Goal: Transaction & Acquisition: Purchase product/service

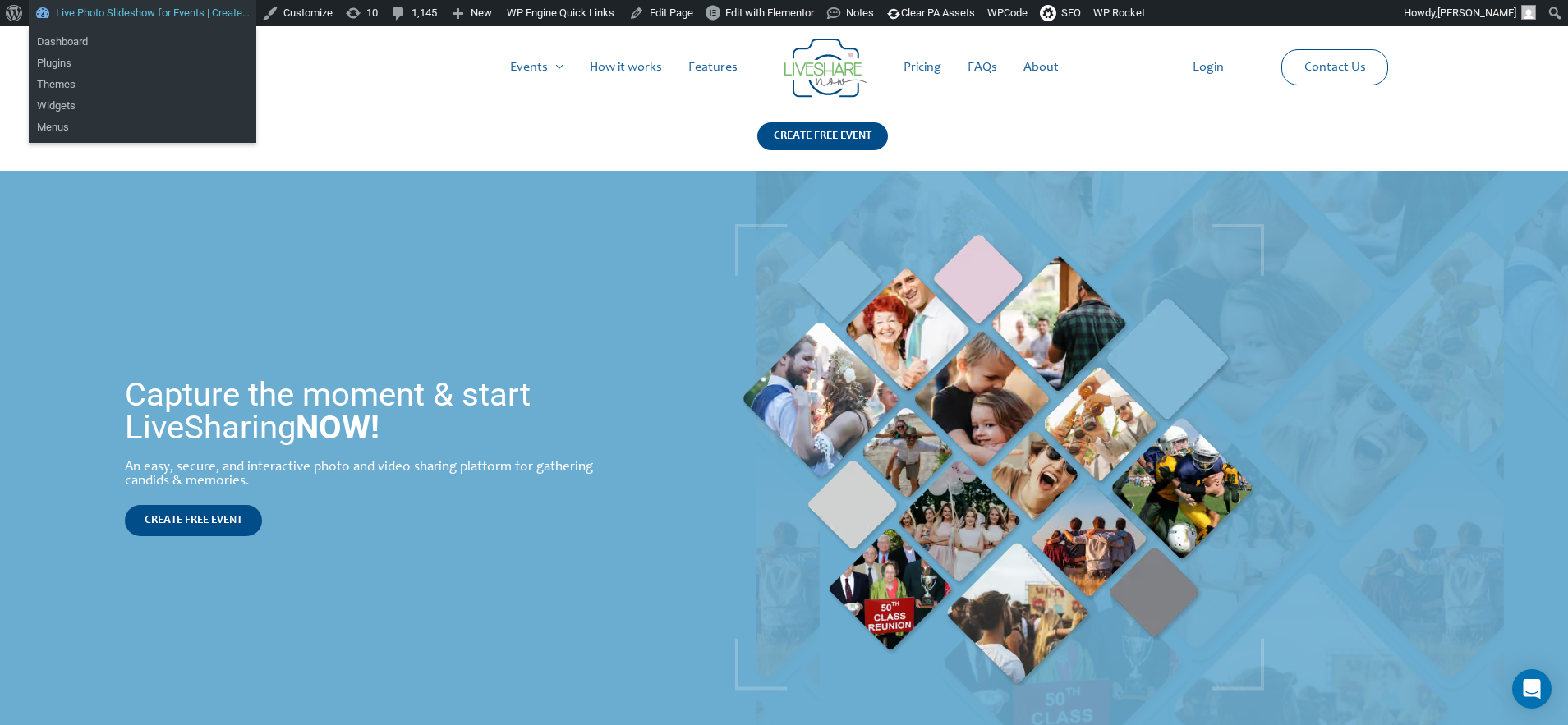
click at [101, 13] on link "Live Photo Slideshow for Events | Create…" at bounding box center [142, 13] width 227 height 26
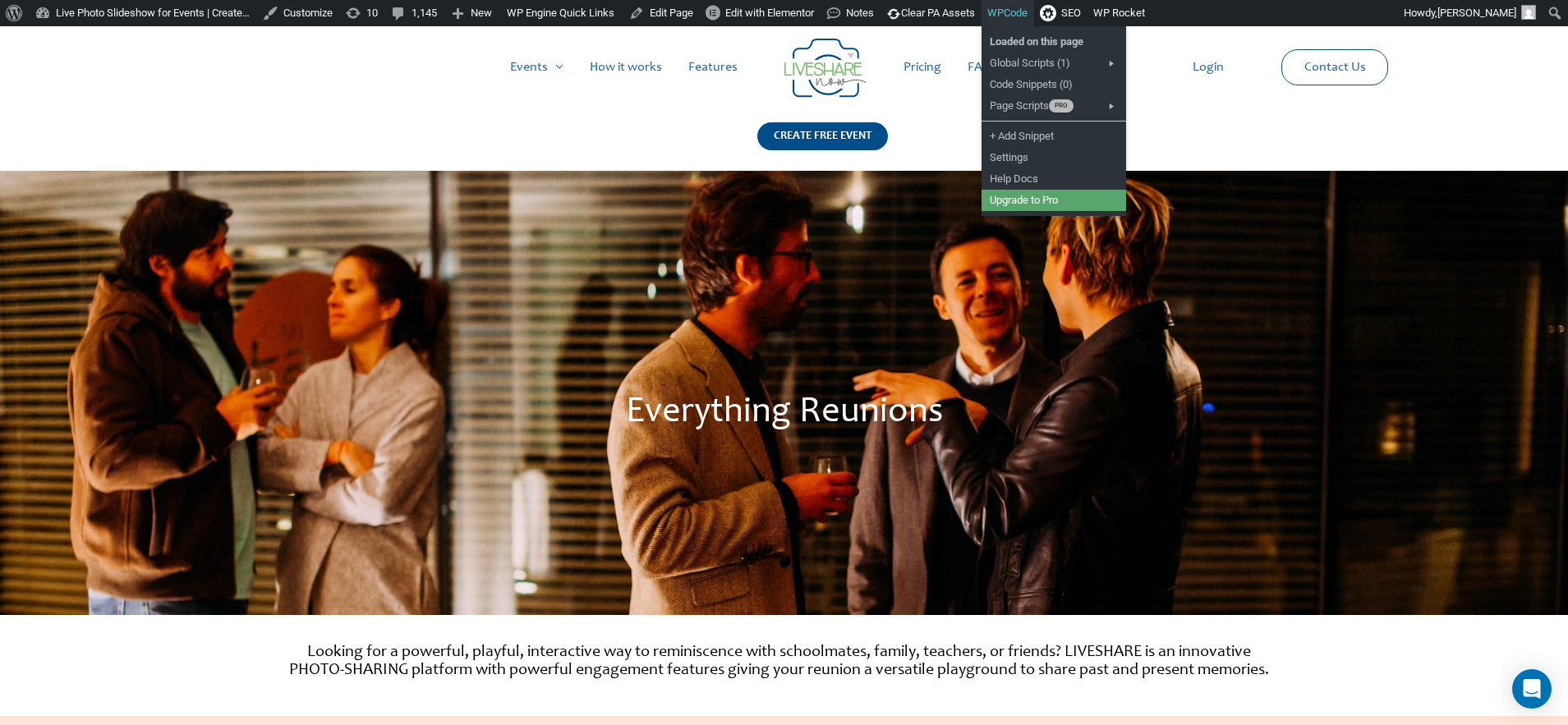
click at [1034, 14] on link "WPCode" at bounding box center [1007, 13] width 53 height 26
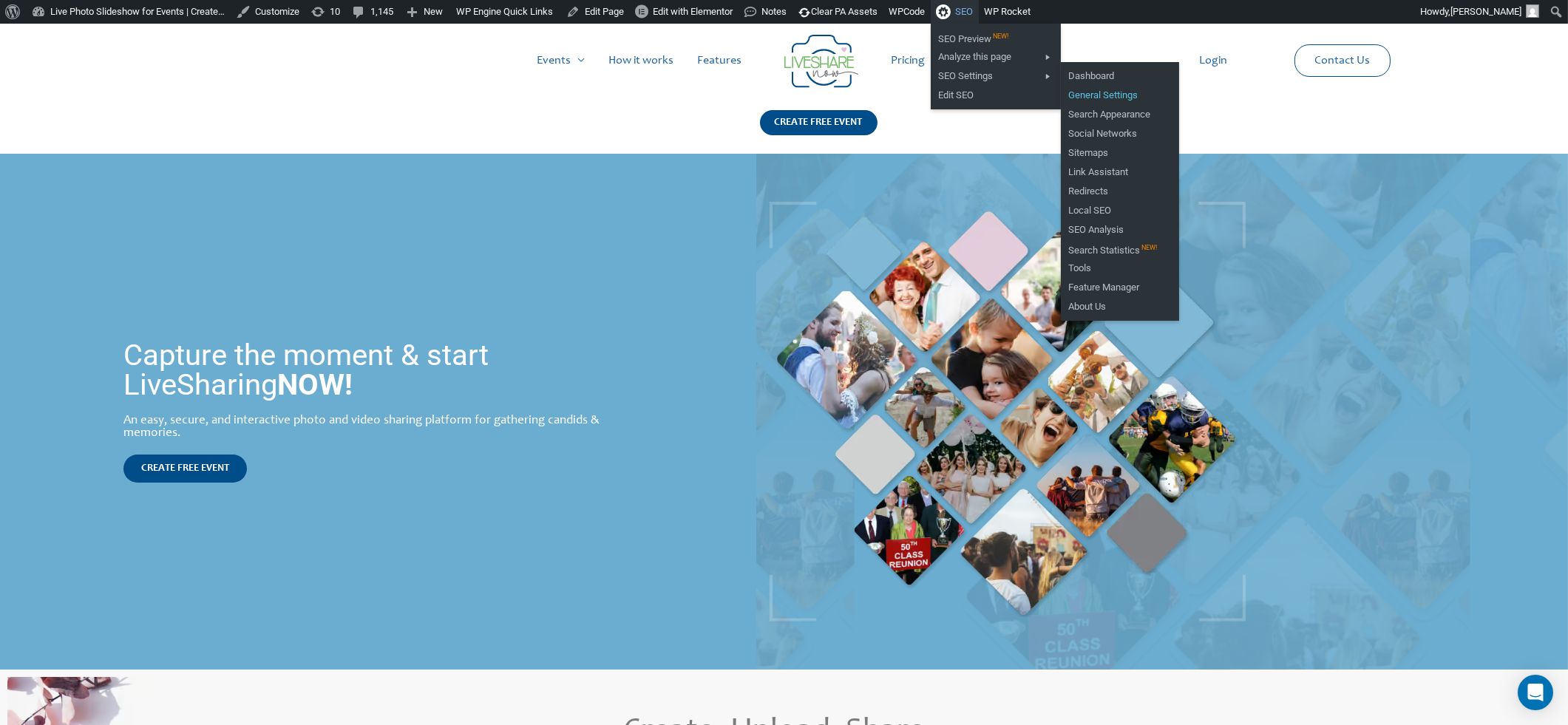
click at [1147, 94] on link "General Settings" at bounding box center [1120, 95] width 119 height 19
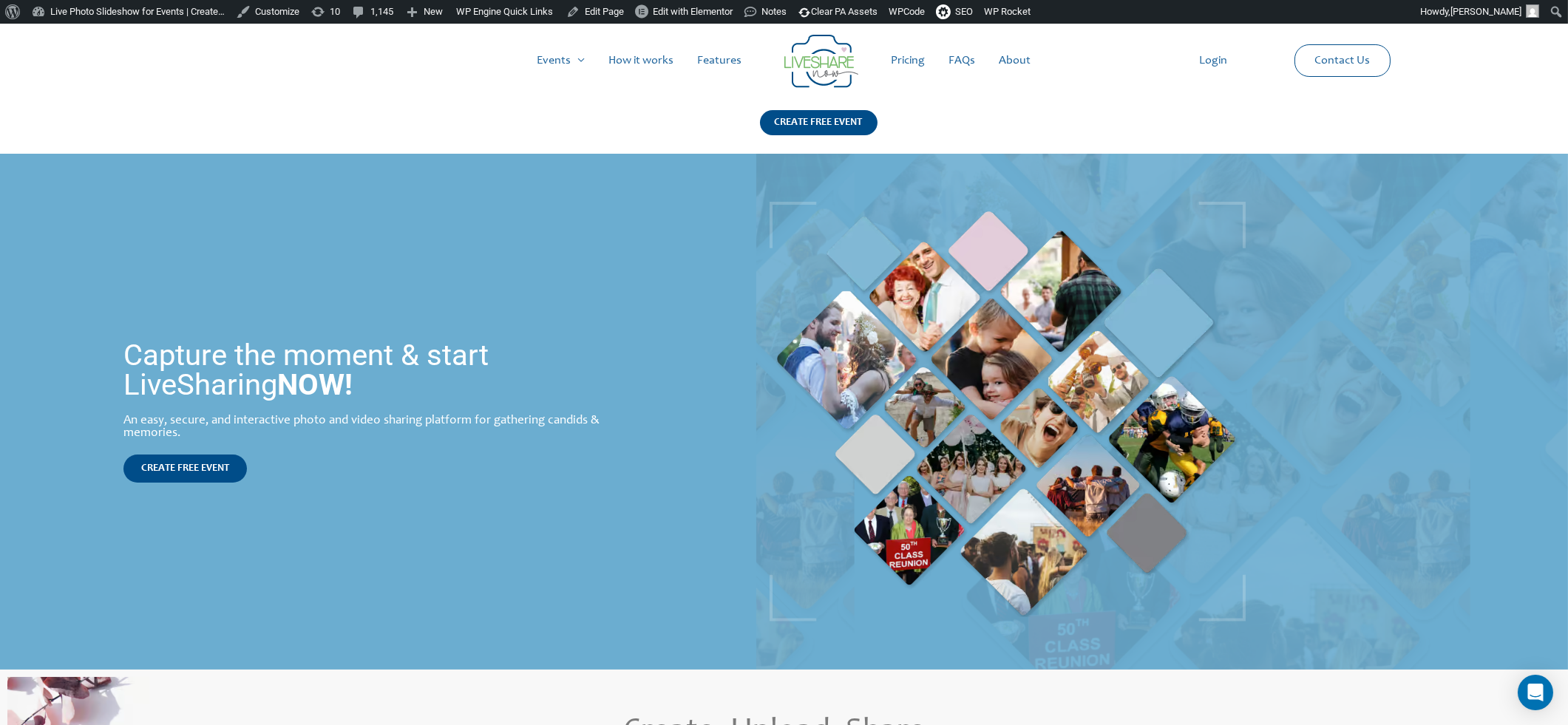
click at [916, 63] on link "Pricing" at bounding box center [909, 60] width 57 height 48
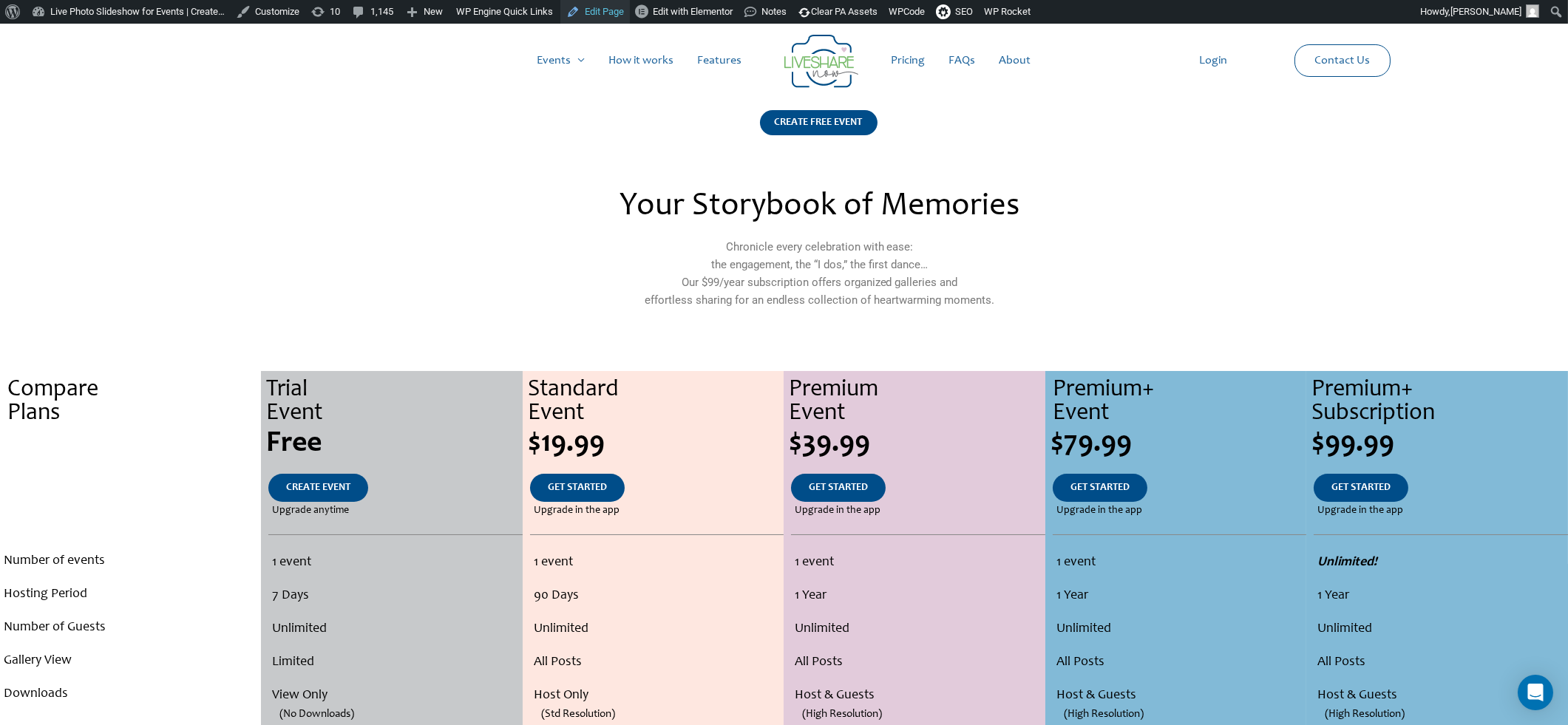
click at [629, 14] on link "Edit Page" at bounding box center [595, 11] width 69 height 23
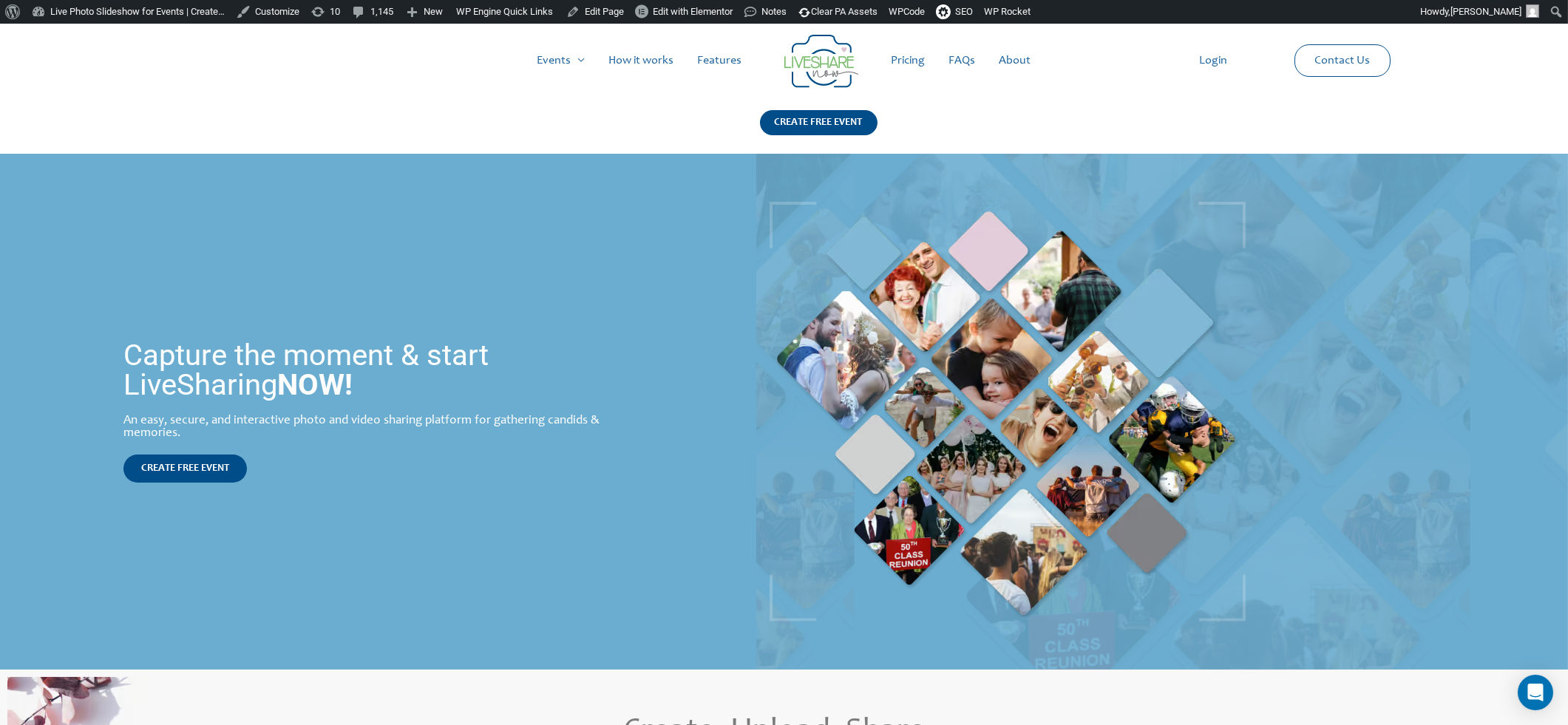
click at [911, 64] on link "Pricing" at bounding box center [909, 60] width 57 height 48
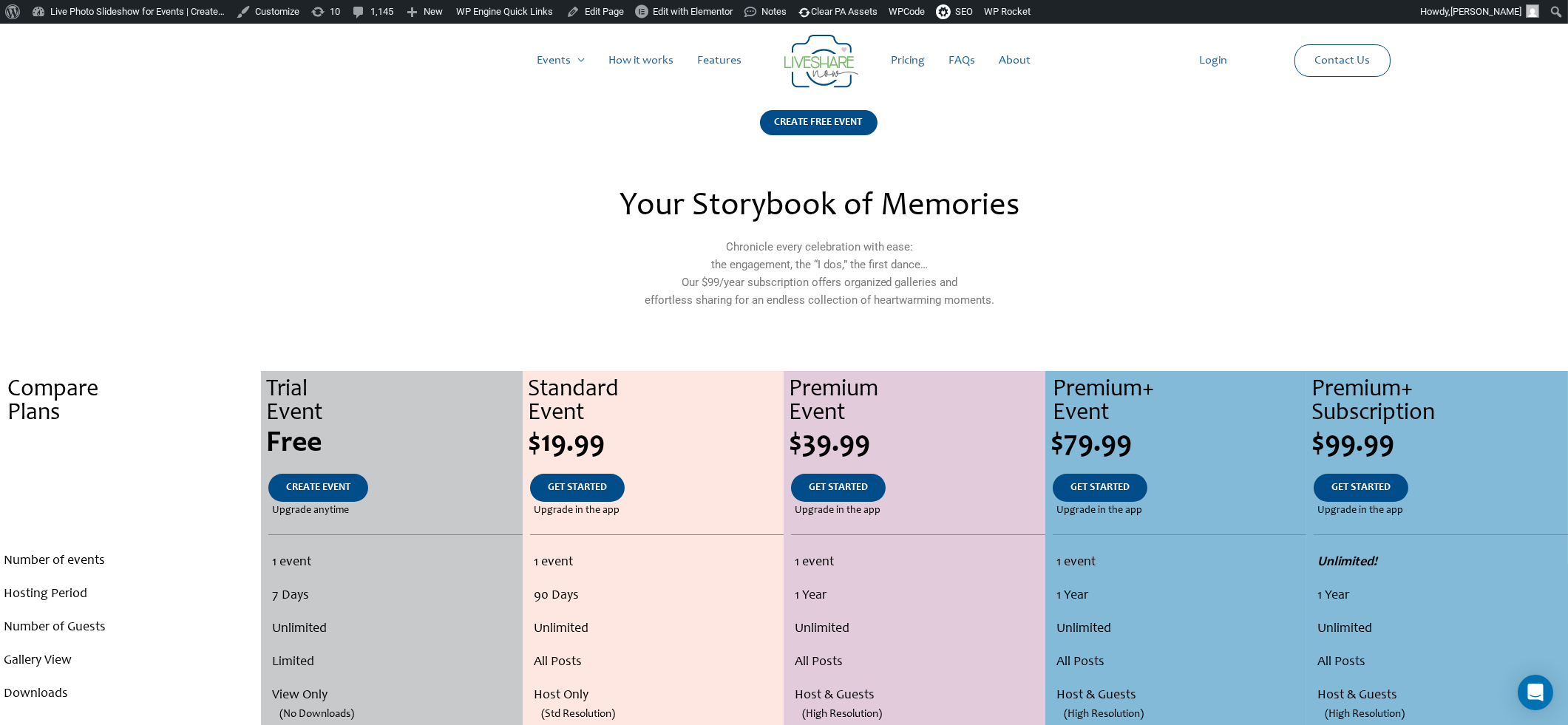
scroll to position [807, 0]
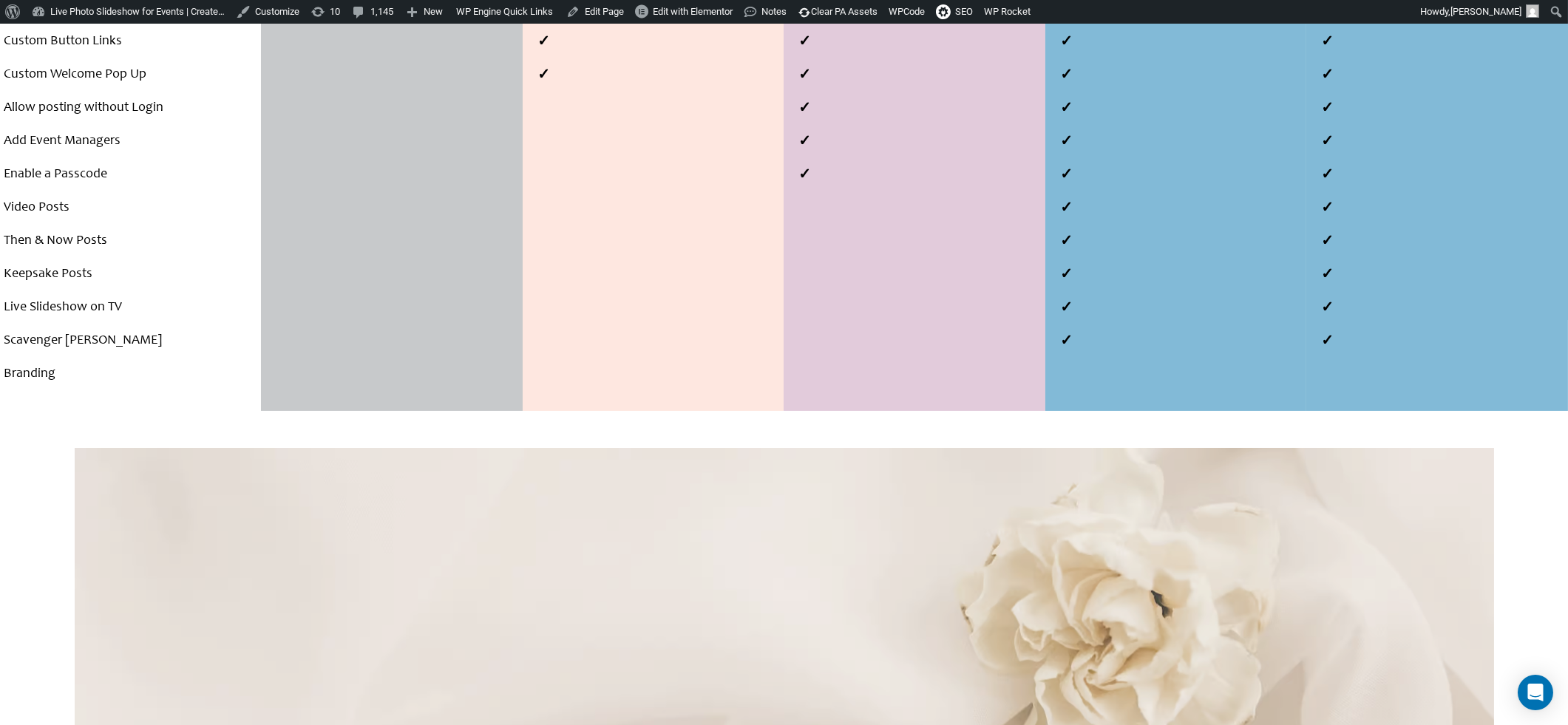
click at [0, 0] on body "About WordPress About WordPress Get Involved WordPress.org Documentation Learn …" at bounding box center [784, 257] width 1568 height 2079
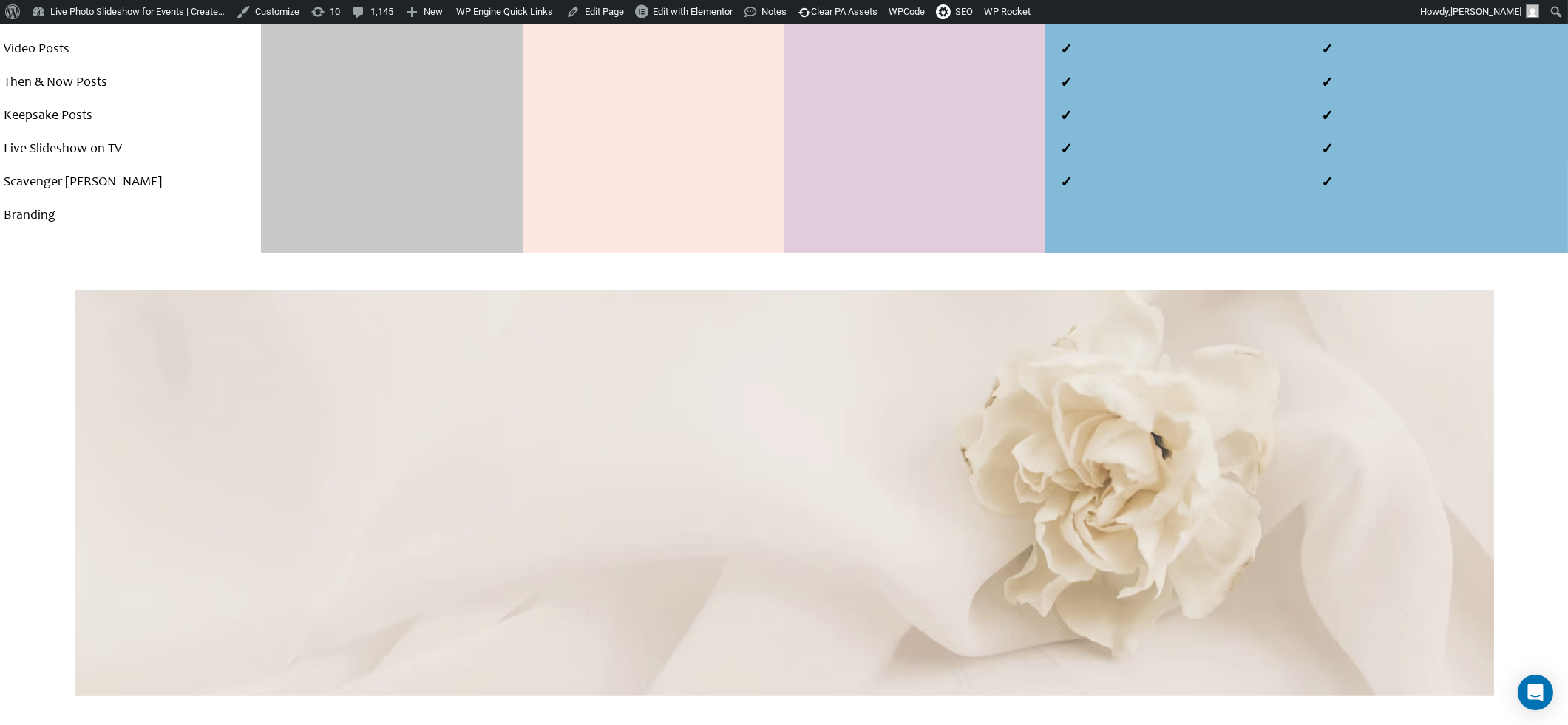
scroll to position [966, 0]
